Goal: Navigation & Orientation: Understand site structure

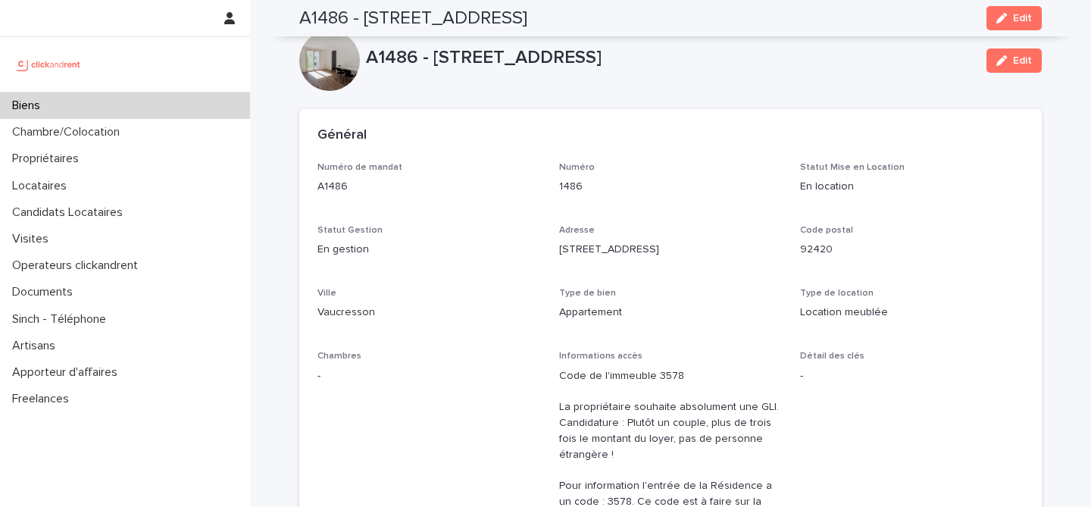
click at [139, 108] on div "Biens" at bounding box center [125, 105] width 250 height 27
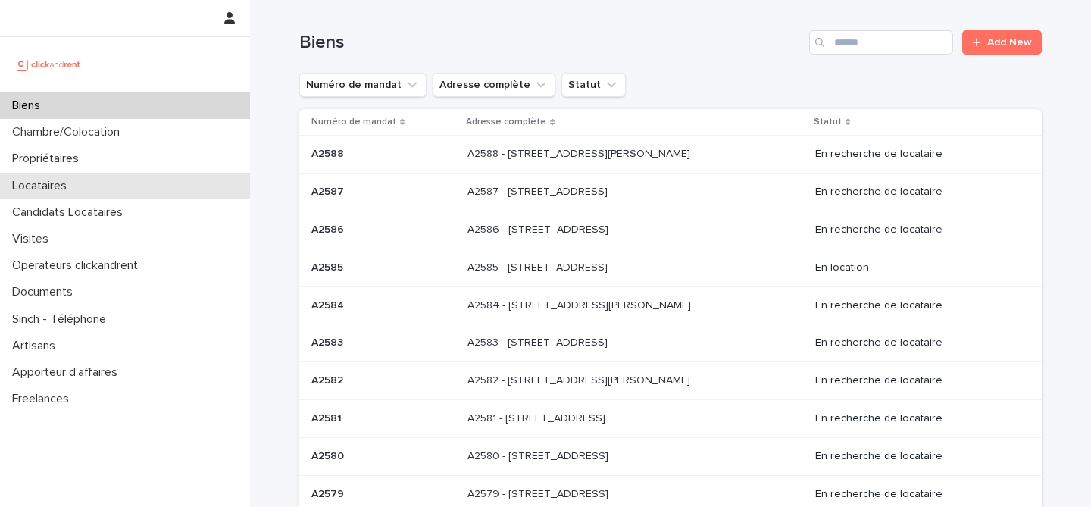
click at [117, 173] on div "Locataires" at bounding box center [125, 186] width 250 height 27
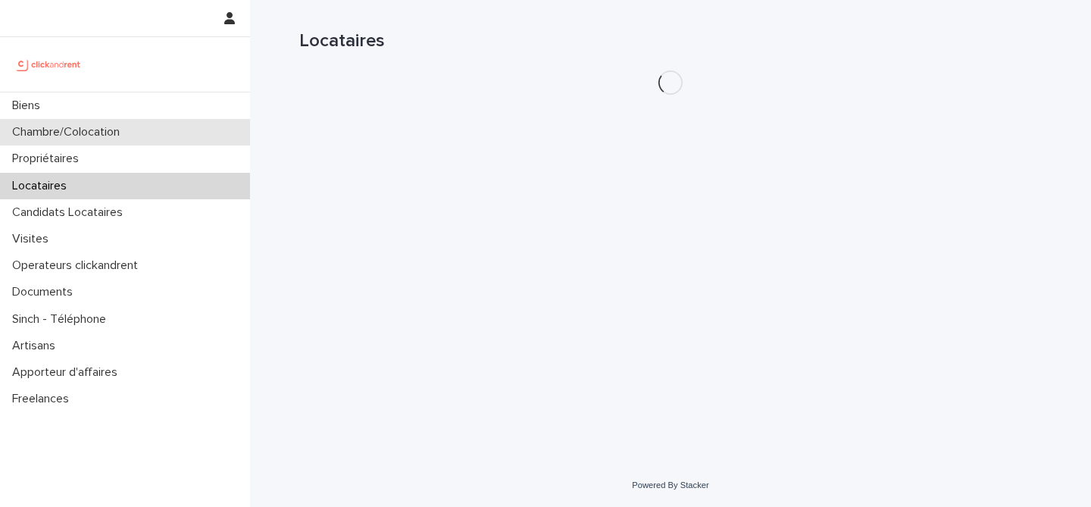
click at [134, 120] on div "Chambre/Colocation" at bounding box center [125, 132] width 250 height 27
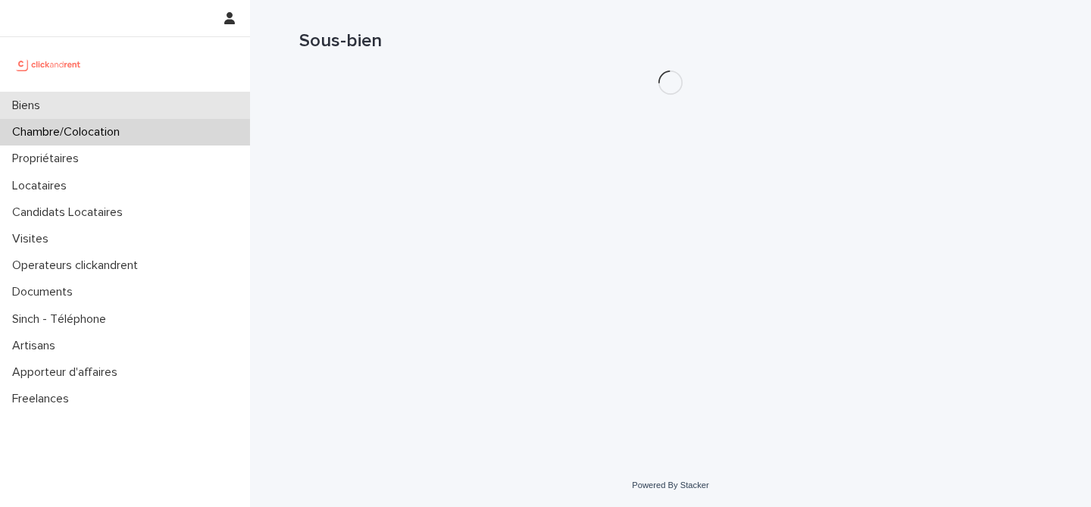
click at [139, 113] on div "Biens" at bounding box center [125, 105] width 250 height 27
